Goal: Task Accomplishment & Management: Manage account settings

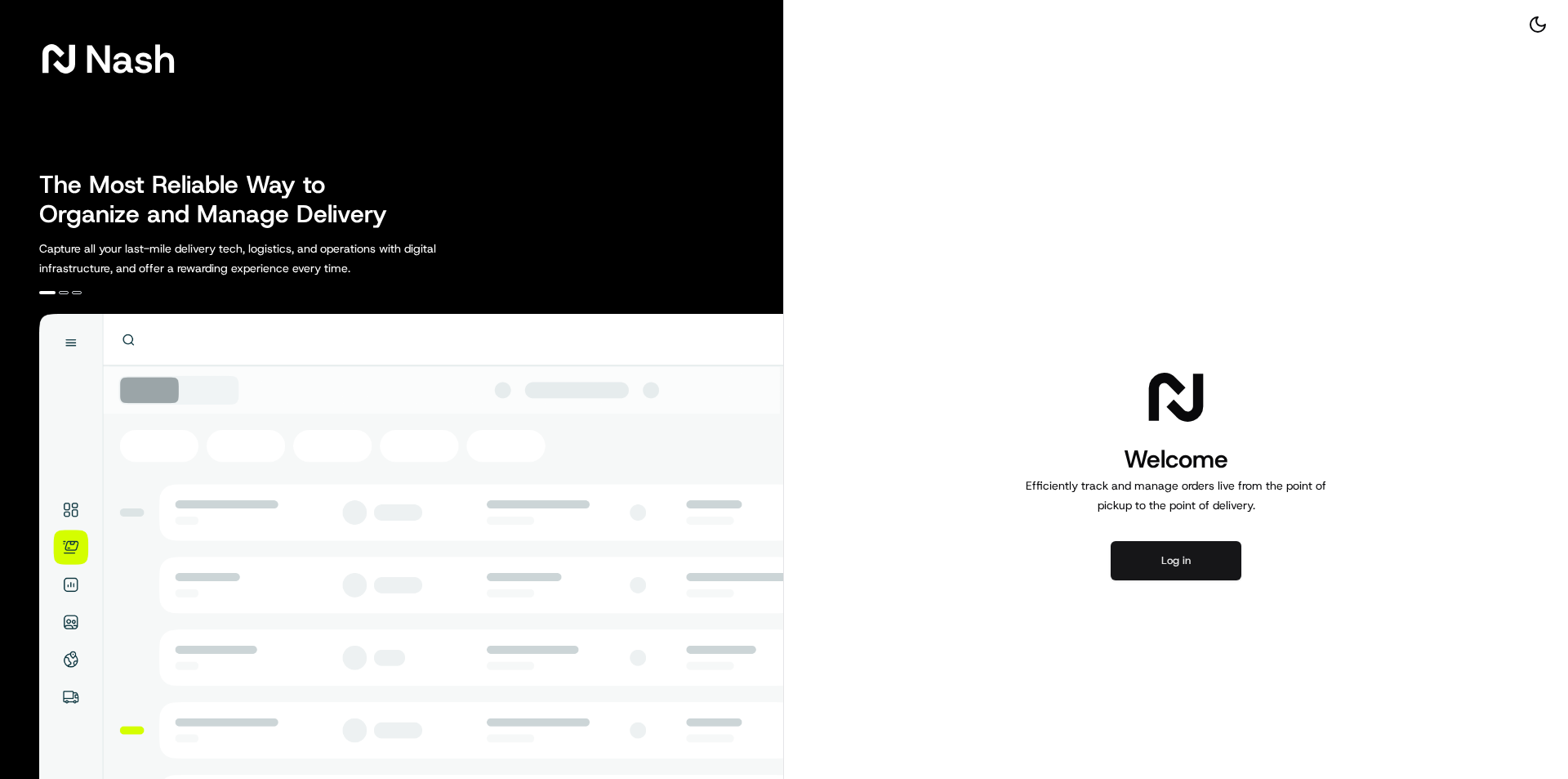
click at [1175, 574] on button "Log in" at bounding box center [1176, 560] width 130 height 39
